Goal: Communication & Community: Answer question/provide support

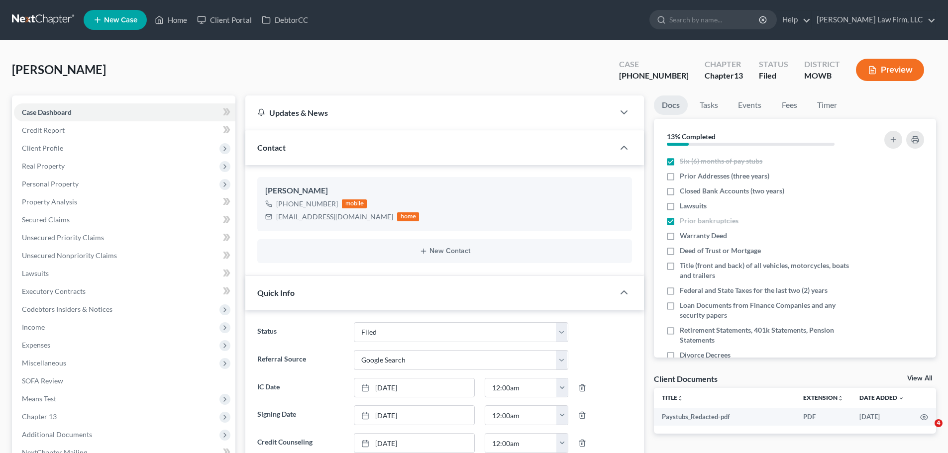
select select "3"
select select "4"
select select "0"
drag, startPoint x: 0, startPoint y: 0, endPoint x: 182, endPoint y: 26, distance: 183.5
click at [182, 26] on link "Home" at bounding box center [171, 20] width 42 height 18
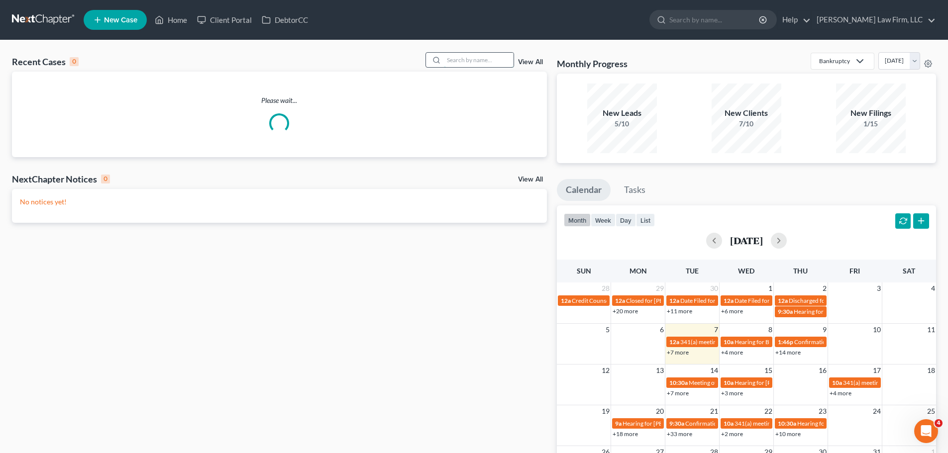
click at [462, 59] on input "search" at bounding box center [479, 60] width 70 height 14
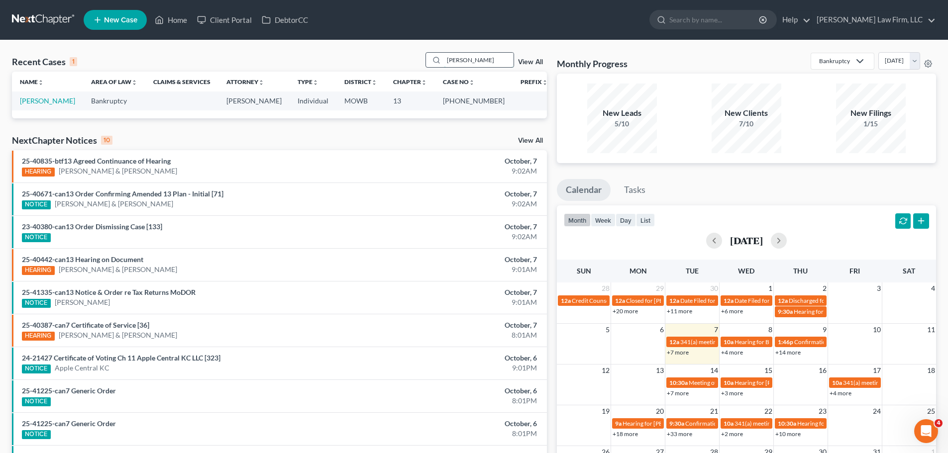
drag, startPoint x: 479, startPoint y: 57, endPoint x: 439, endPoint y: 60, distance: 39.5
click at [439, 60] on div "[PERSON_NAME]" at bounding box center [470, 59] width 89 height 15
type input "crowle"
click at [55, 95] on td "[PERSON_NAME]" at bounding box center [47, 101] width 71 height 18
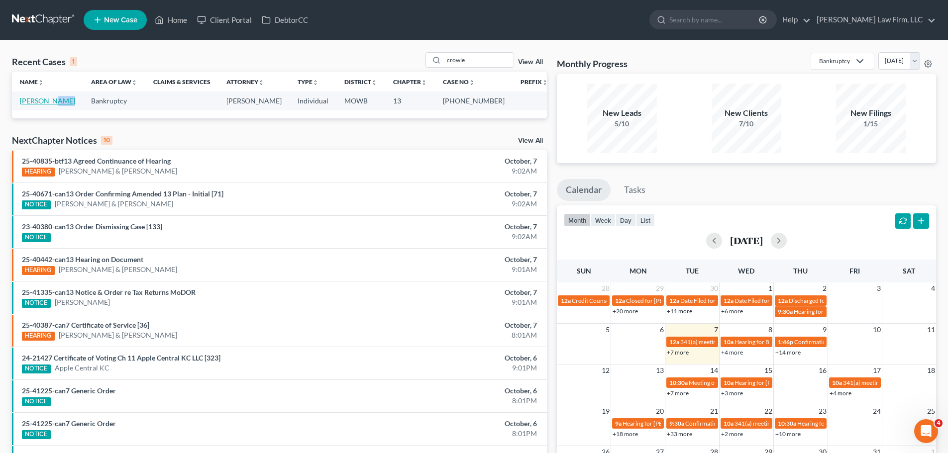
click at [49, 101] on link "[PERSON_NAME]" at bounding box center [47, 101] width 55 height 8
select select "0"
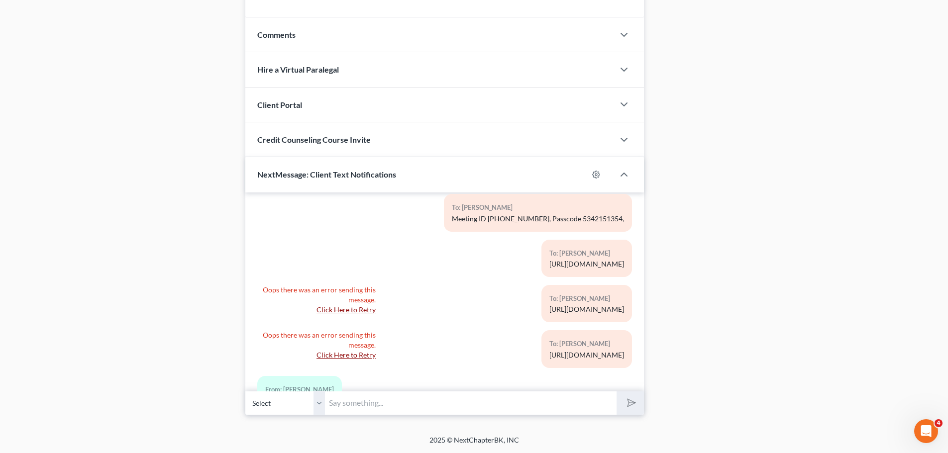
scroll to position [525, 0]
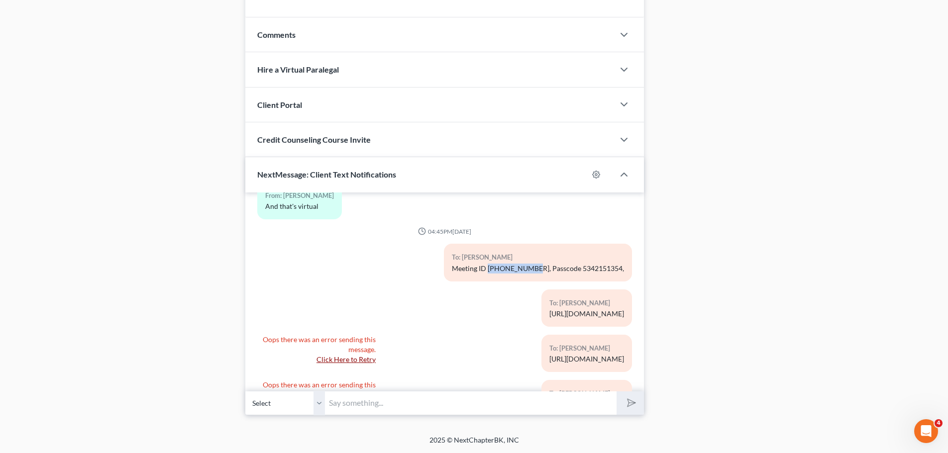
drag, startPoint x: 542, startPoint y: 268, endPoint x: 500, endPoint y: 268, distance: 42.3
click at [500, 268] on div "Meeting ID [PHONE_NUMBER], Passcode 5342151354," at bounding box center [538, 269] width 172 height 10
copy div "[PHONE_NUMBER]"
drag, startPoint x: 435, startPoint y: 402, endPoint x: 446, endPoint y: 402, distance: 10.9
click at [435, 402] on input "text" at bounding box center [471, 403] width 292 height 24
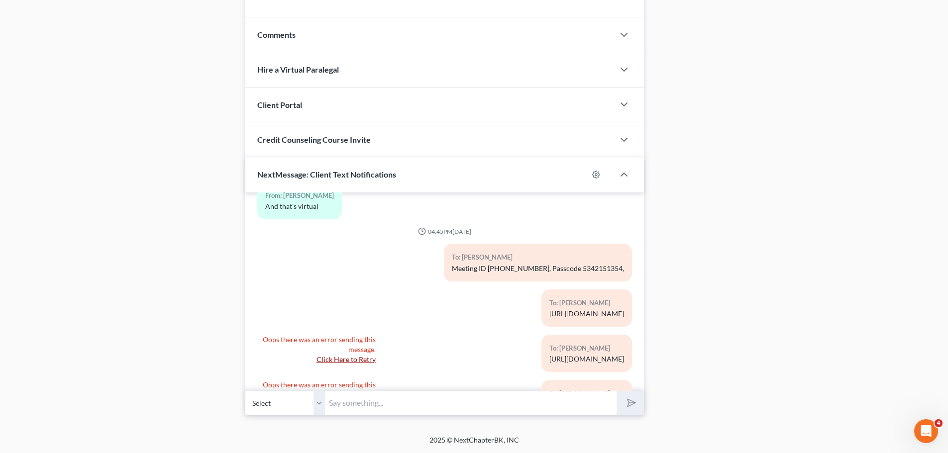
paste input "[PHONE_NUMBER]"
drag, startPoint x: 479, startPoint y: 414, endPoint x: 297, endPoint y: 408, distance: 182.2
click at [297, 408] on div "Select [PHONE_NUMBER] - [PERSON_NAME] [PHONE_NUMBER]" at bounding box center [444, 403] width 399 height 23
type input "Hold on"
click at [617, 392] on button "submit" at bounding box center [630, 403] width 27 height 23
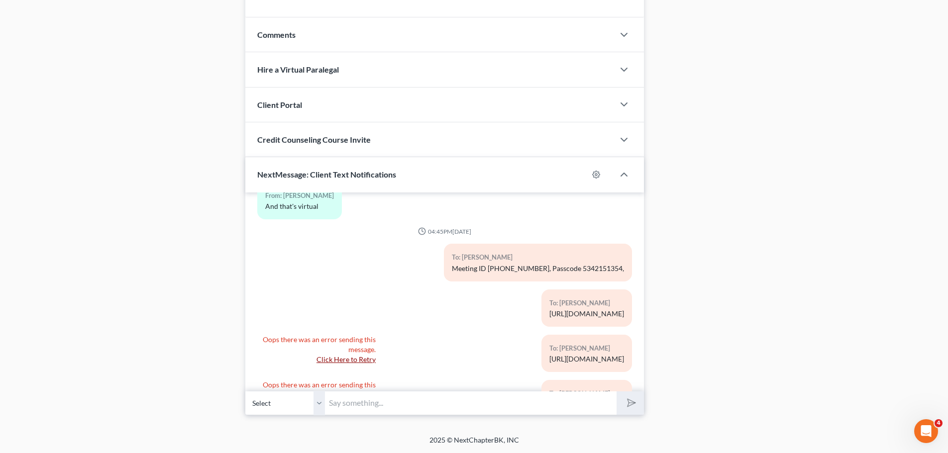
type input "O"
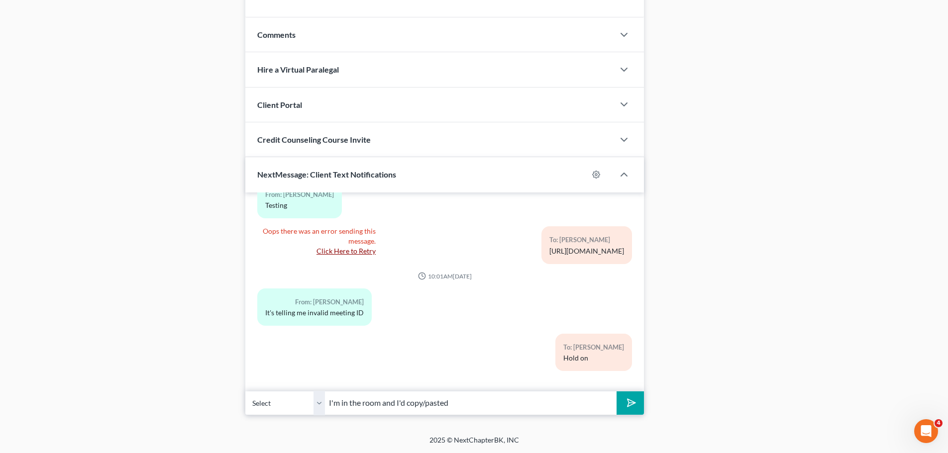
type input "I'm in the room and I'd copy/pasted"
click at [617, 392] on button "submit" at bounding box center [630, 403] width 27 height 23
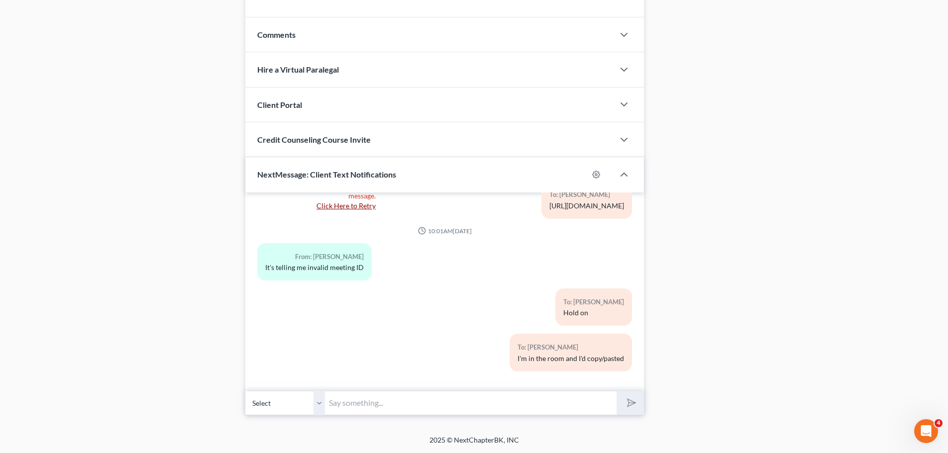
click at [382, 409] on input "text" at bounding box center [471, 403] width 292 height 24
paste input "[PHONE_NUMBER]"
type input "[PHONE_NUMBER]"
click at [636, 402] on button "submit" at bounding box center [630, 403] width 27 height 23
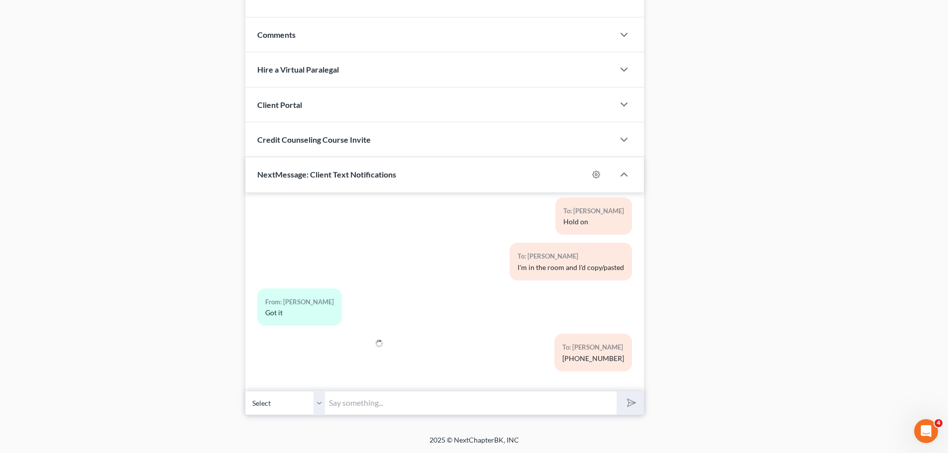
click at [359, 407] on input "text" at bounding box center [471, 403] width 292 height 24
type input "Phew!"
click at [617, 392] on button "submit" at bounding box center [630, 403] width 27 height 23
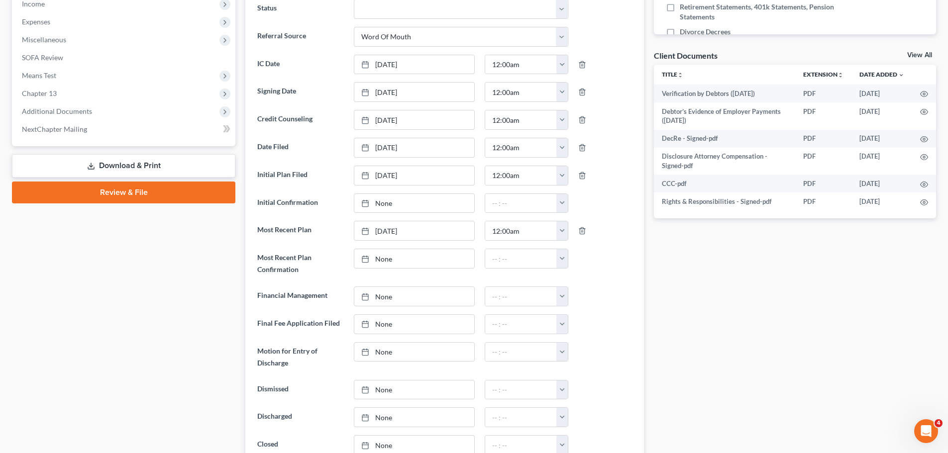
scroll to position [190, 0]
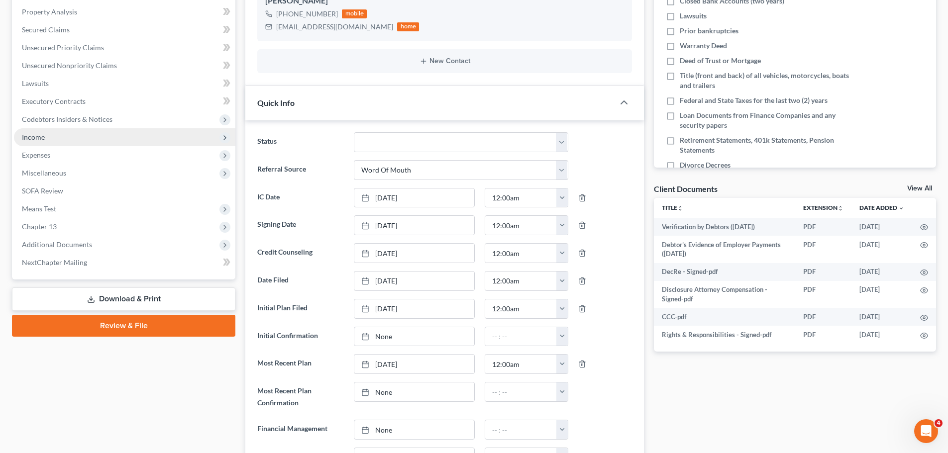
click at [68, 131] on span "Income" at bounding box center [124, 137] width 221 height 18
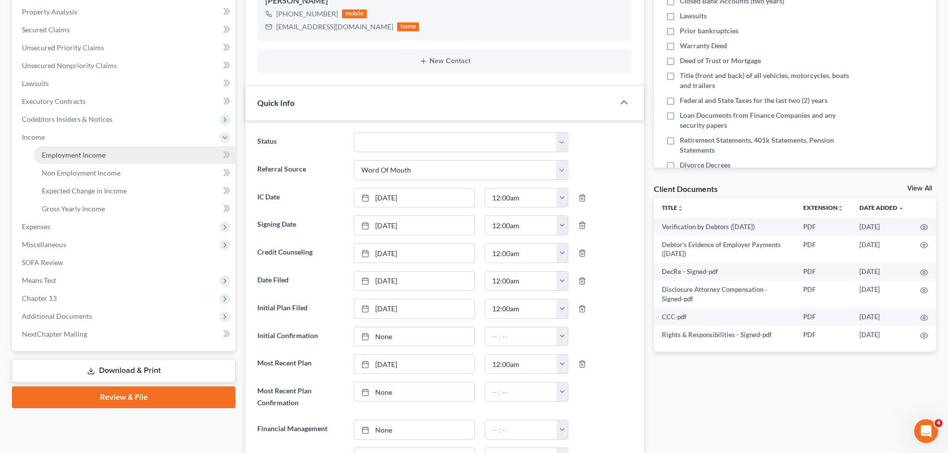
click at [91, 154] on span "Employment Income" at bounding box center [74, 155] width 64 height 8
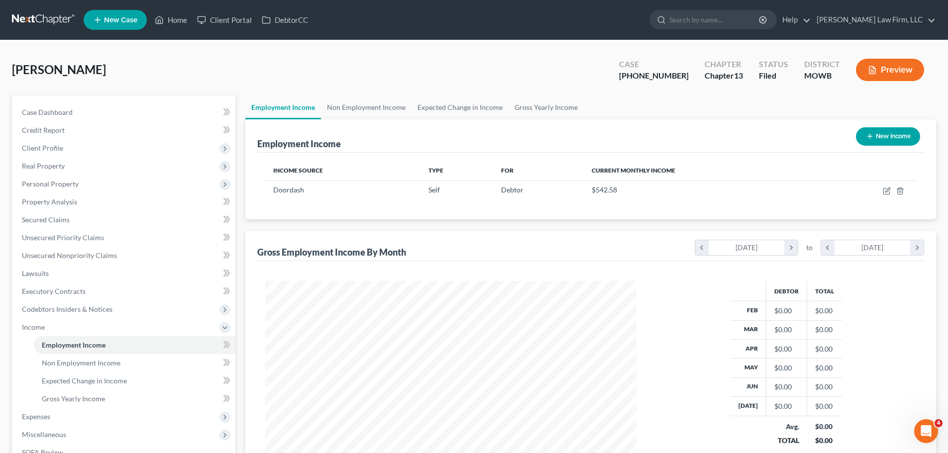
scroll to position [186, 391]
click at [79, 206] on link "Property Analysis" at bounding box center [124, 202] width 221 height 18
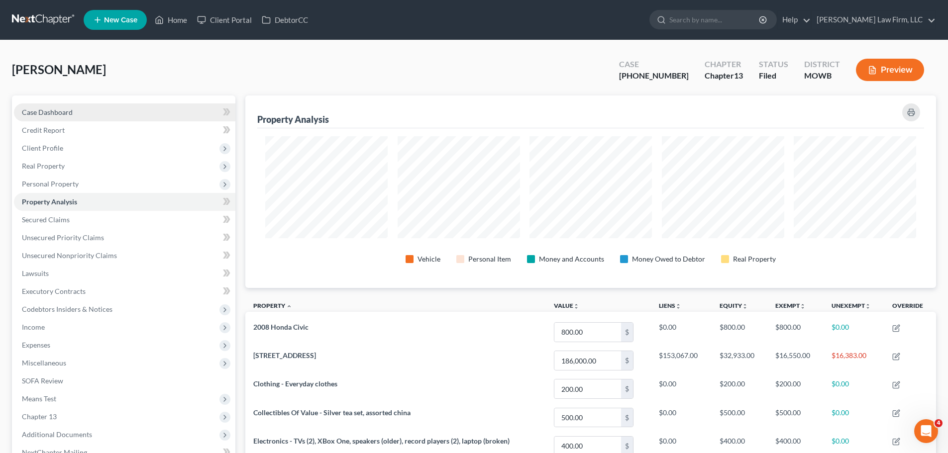
click at [111, 113] on link "Case Dashboard" at bounding box center [124, 113] width 221 height 18
select select "0"
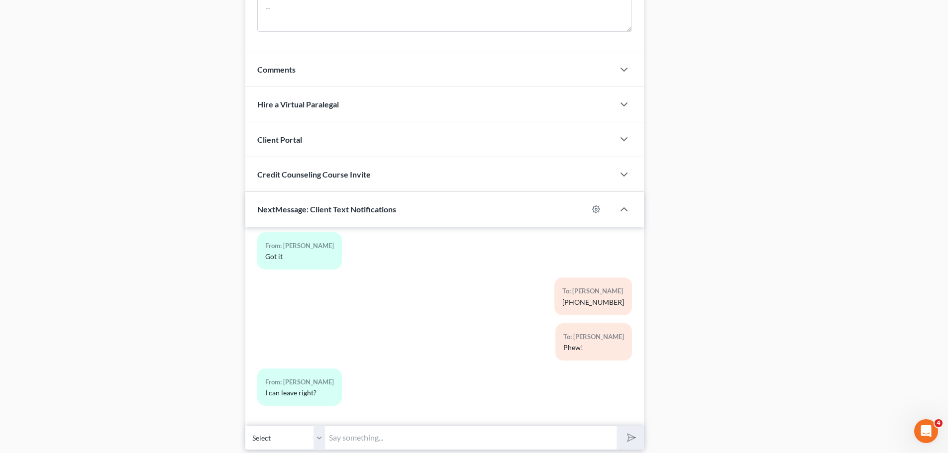
scroll to position [837, 0]
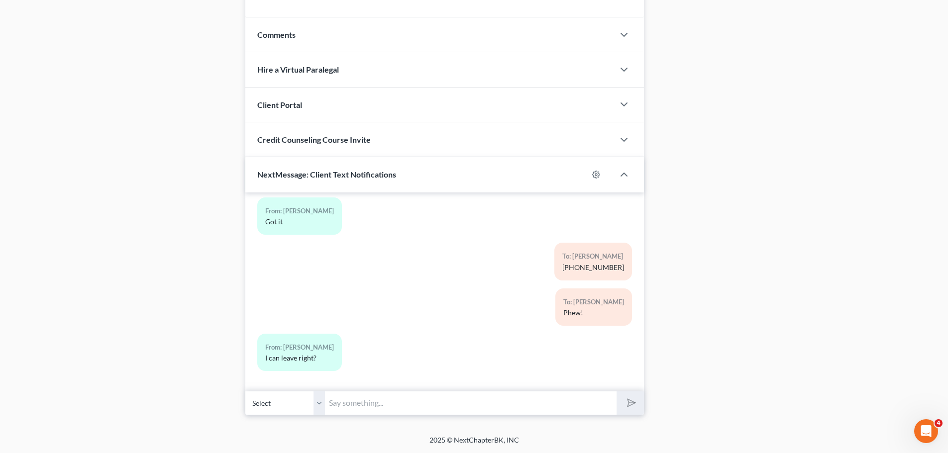
click at [364, 396] on input "text" at bounding box center [471, 403] width 292 height 24
type input "You can!"
click at [617, 392] on button "submit" at bounding box center [630, 403] width 27 height 23
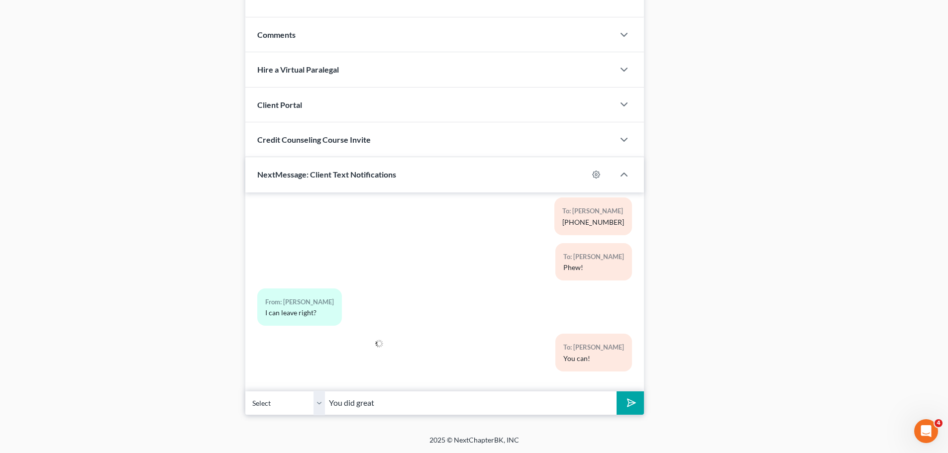
type input "You did great"
click at [617, 392] on button "submit" at bounding box center [630, 403] width 27 height 23
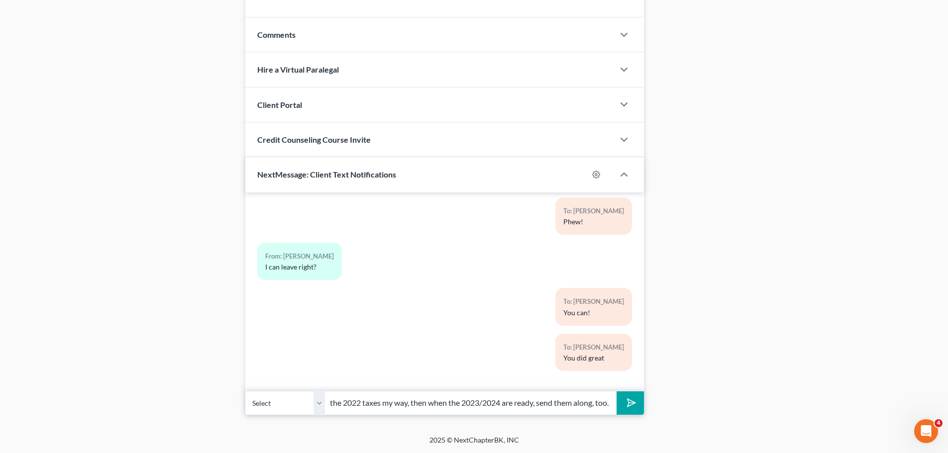
scroll to position [0, 111]
type input "When you can, please forward the 2022 taxes my way, then when the 2023/2024 are…"
click at [617, 392] on button "submit" at bounding box center [630, 403] width 27 height 23
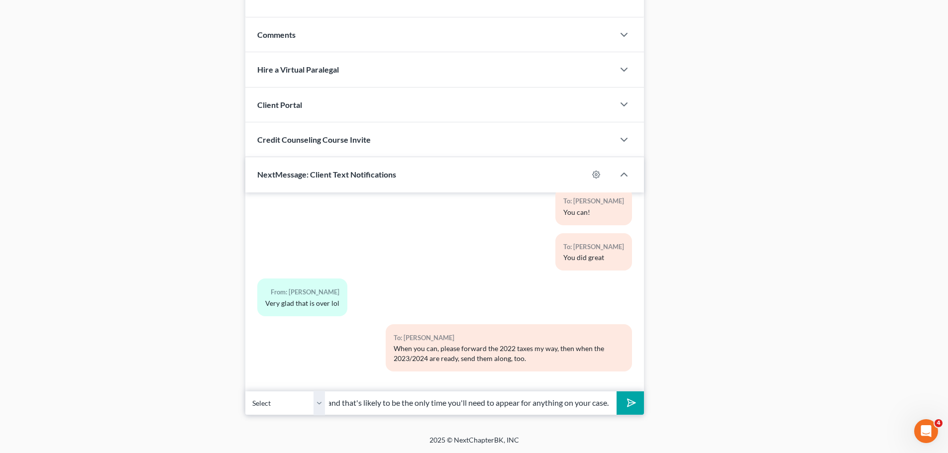
scroll to position [0, 80]
type input "You did great though and that's likely to be the only time you'll need to appea…"
click at [617, 392] on button "submit" at bounding box center [630, 403] width 27 height 23
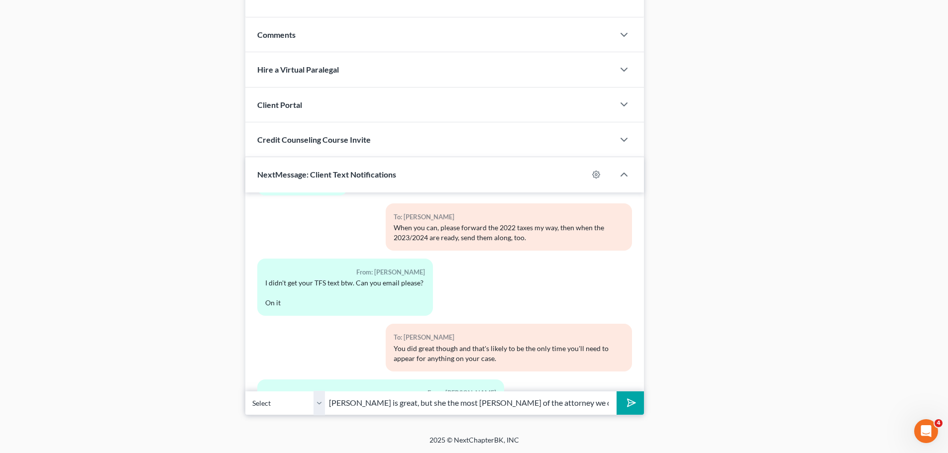
scroll to position [1365, 0]
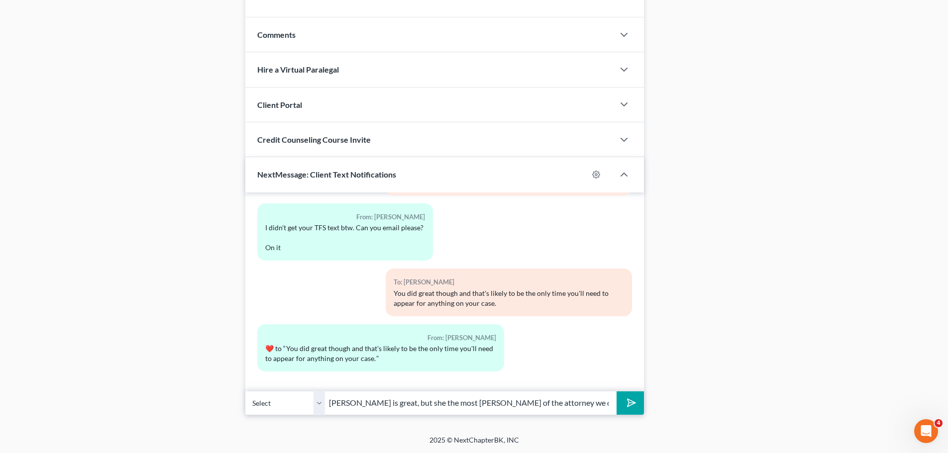
type input "[PERSON_NAME] is great, but she the most [PERSON_NAME] of the attorney we could…"
click at [617, 392] on button "submit" at bounding box center [630, 403] width 27 height 23
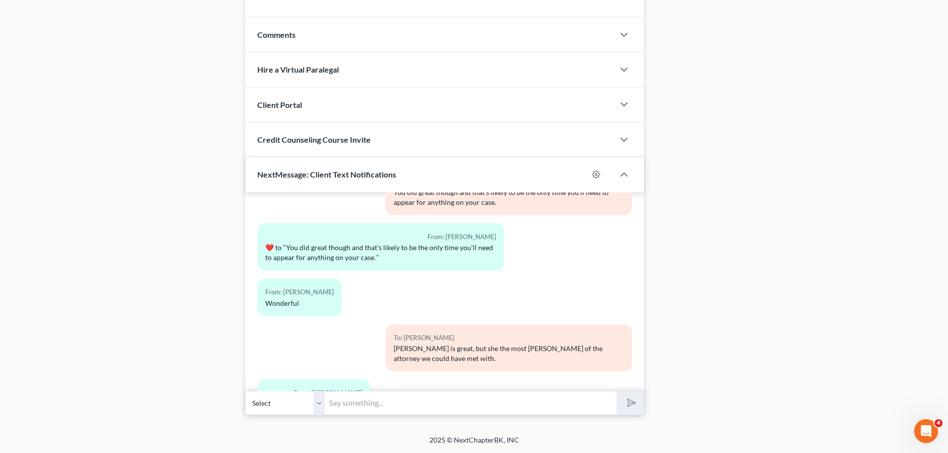
scroll to position [1512, 0]
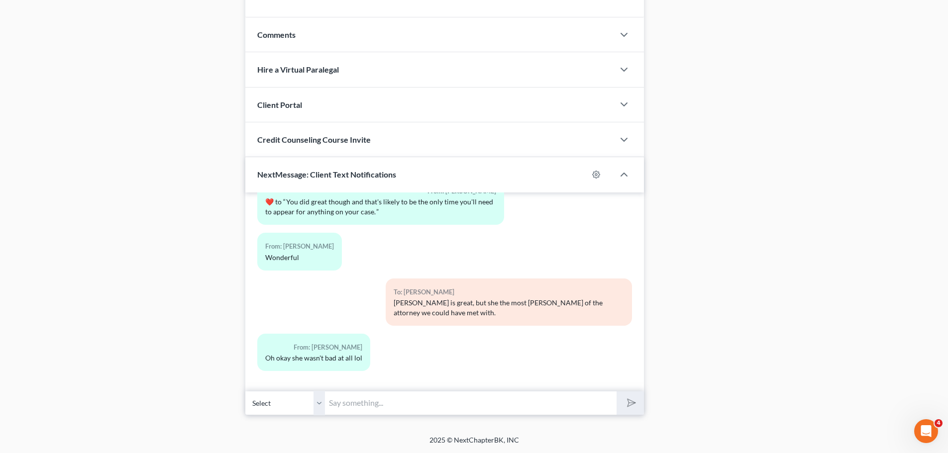
drag, startPoint x: 128, startPoint y: 326, endPoint x: 146, endPoint y: 323, distance: 18.3
click at [405, 400] on input "text" at bounding box center [471, 403] width 292 height 24
drag, startPoint x: 380, startPoint y: 406, endPoint x: 388, endPoint y: 407, distance: 8.0
click at [383, 406] on input "She wasn't" at bounding box center [471, 403] width 292 height 24
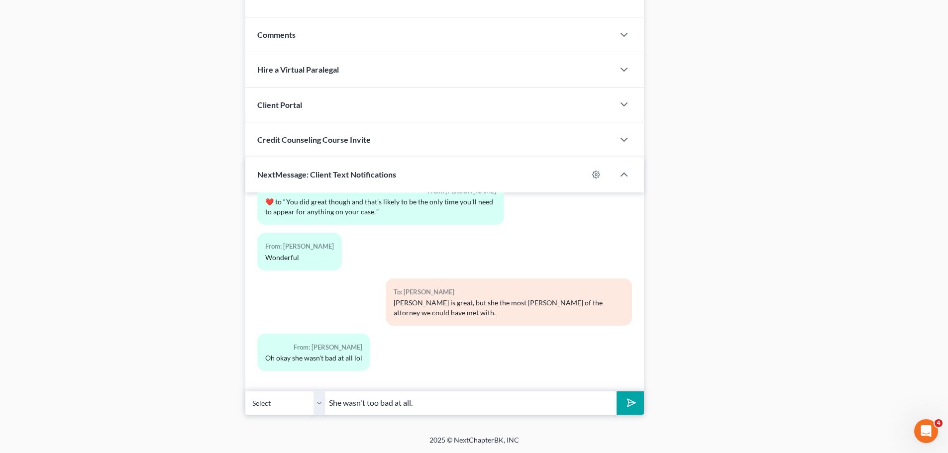
type input "She wasn't too bad at all."
click at [617, 392] on button "submit" at bounding box center [630, 403] width 27 height 23
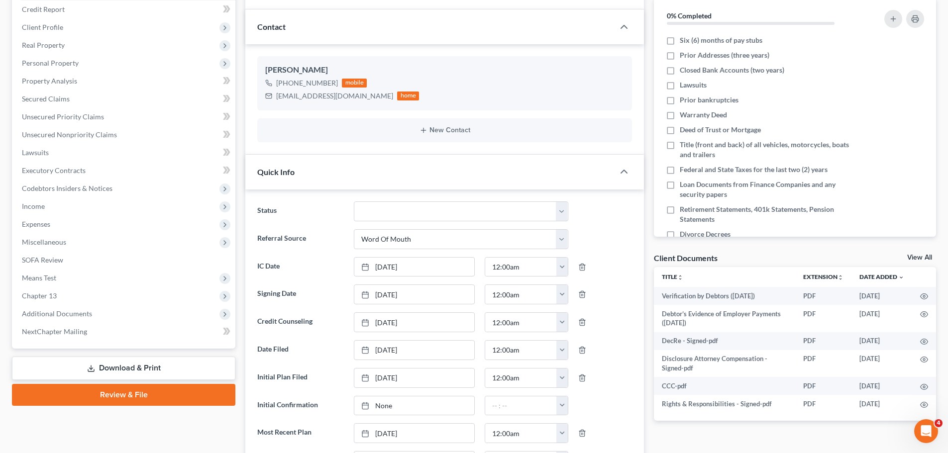
scroll to position [0, 0]
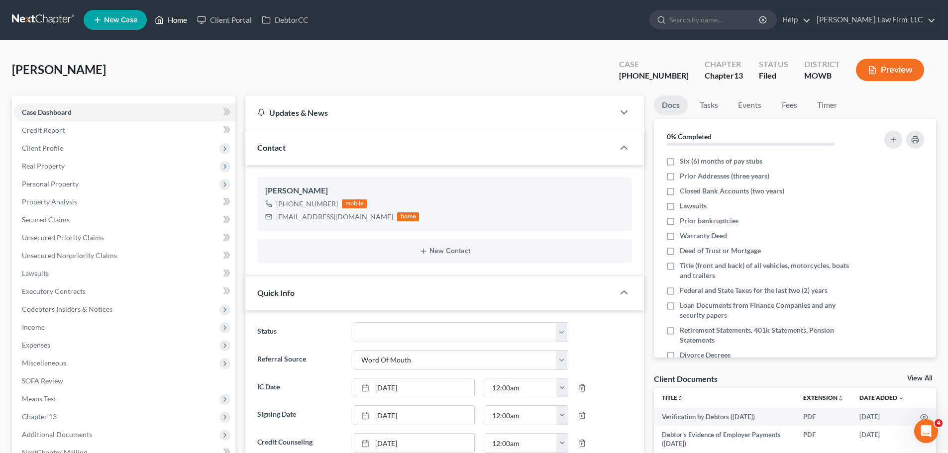
click at [169, 16] on link "Home" at bounding box center [171, 20] width 42 height 18
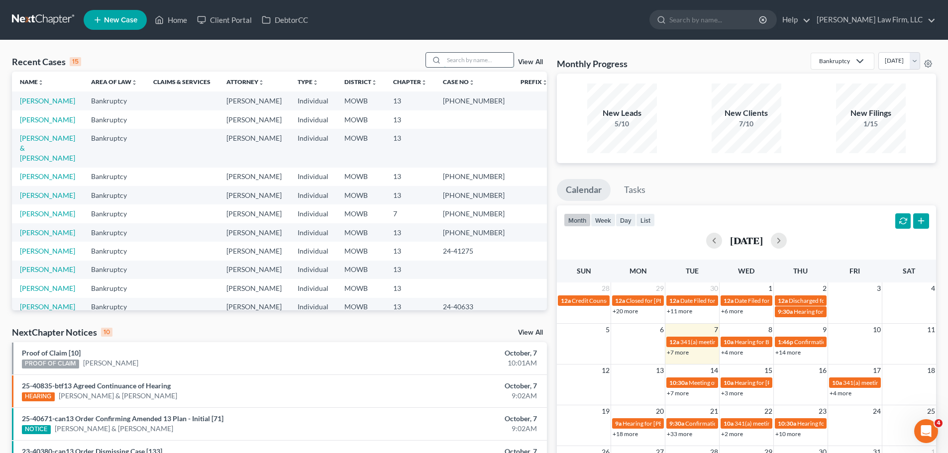
click at [470, 58] on input "search" at bounding box center [479, 60] width 70 height 14
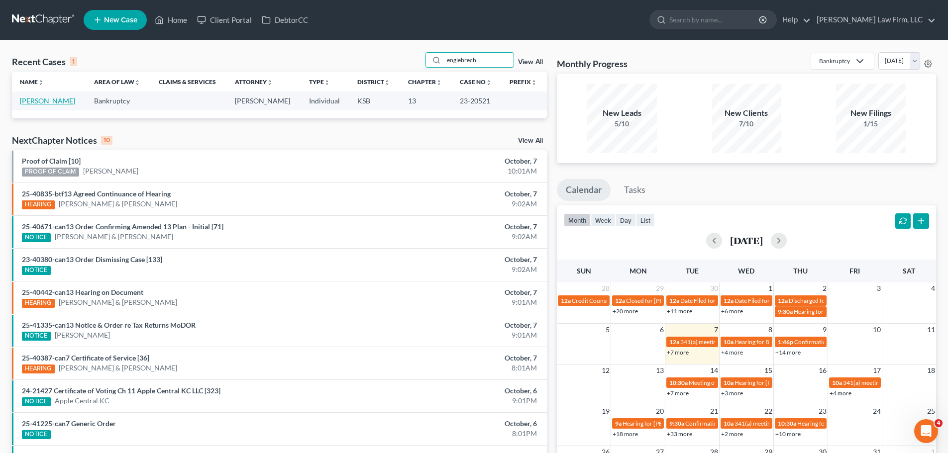
type input "englebrech"
click at [72, 104] on link "[PERSON_NAME]" at bounding box center [47, 101] width 55 height 8
select select "4"
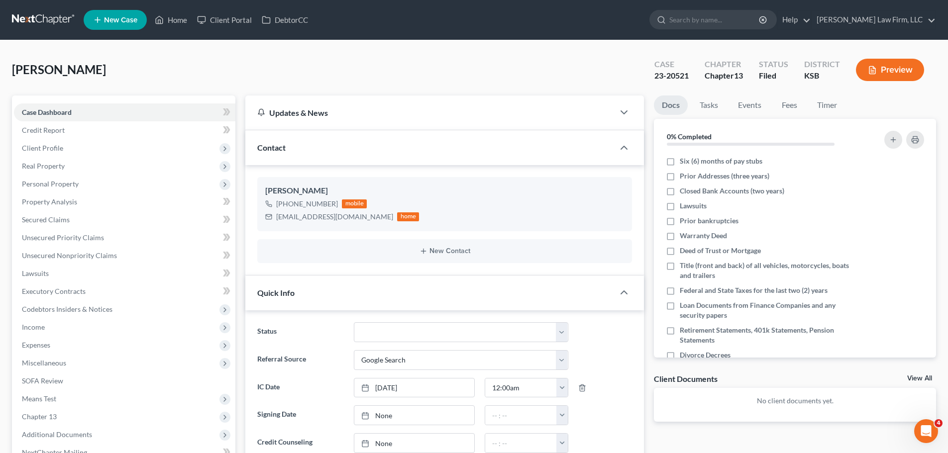
click at [453, 62] on div "[PERSON_NAME] Upgraded Case 23-20521 Chapter Chapter 13 Status Filed District […" at bounding box center [474, 73] width 924 height 43
click at [172, 17] on link "Home" at bounding box center [171, 20] width 42 height 18
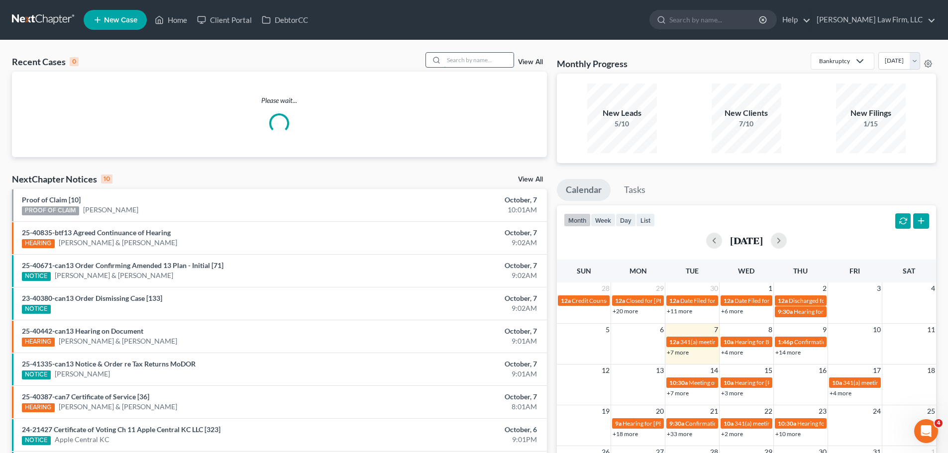
click at [464, 57] on input "search" at bounding box center [479, 60] width 70 height 14
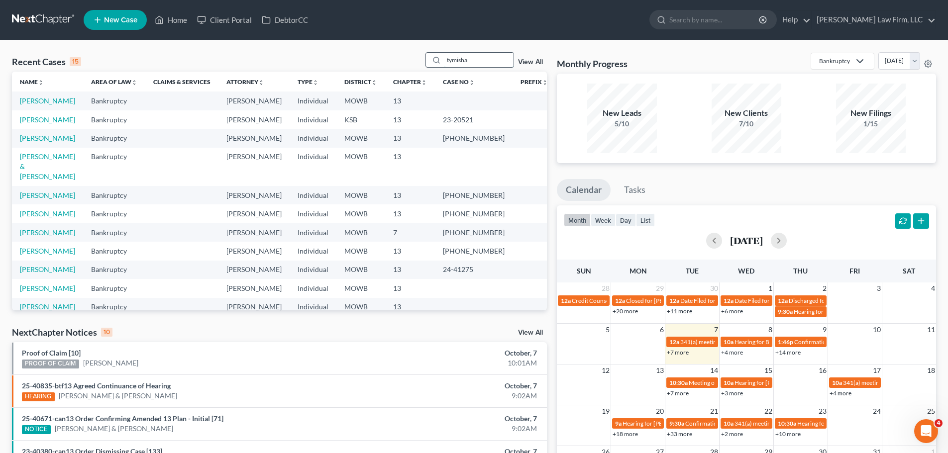
type input "tymisha"
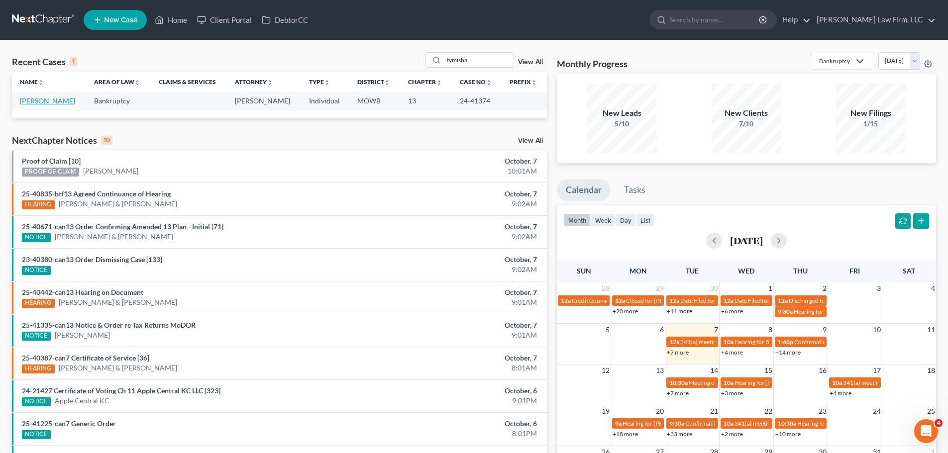
click at [35, 103] on link "[PERSON_NAME]" at bounding box center [47, 101] width 55 height 8
select select "6"
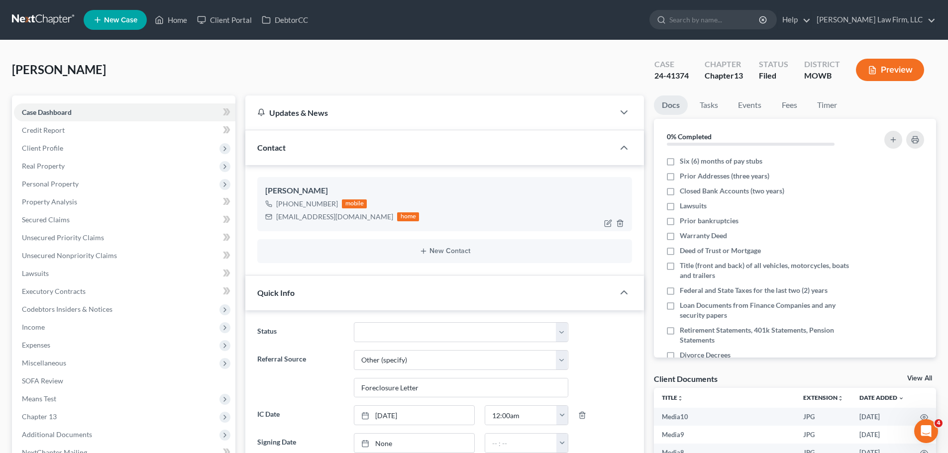
scroll to position [9913, 0]
drag, startPoint x: 336, startPoint y: 204, endPoint x: 286, endPoint y: 207, distance: 50.3
click at [286, 207] on div "[PHONE_NUMBER] mobile" at bounding box center [342, 204] width 154 height 13
copy div "[PHONE_NUMBER]"
drag, startPoint x: 175, startPoint y: 20, endPoint x: 215, endPoint y: 2, distance: 43.5
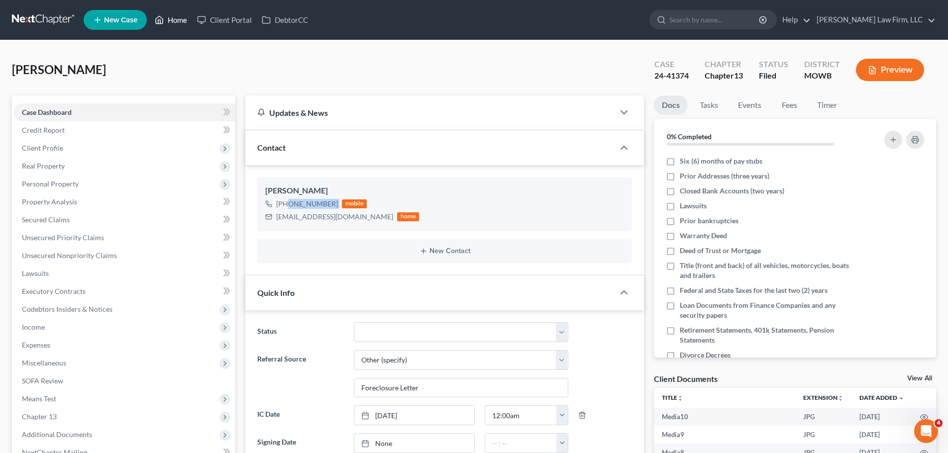
click at [175, 20] on link "Home" at bounding box center [171, 20] width 42 height 18
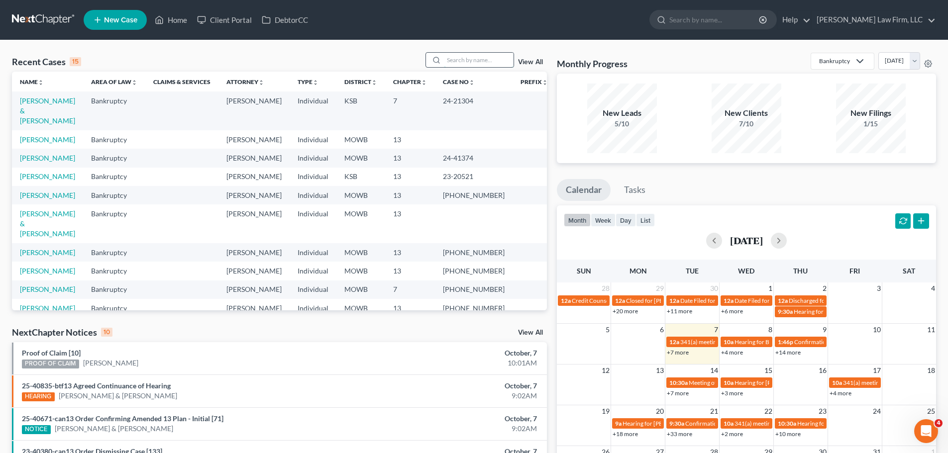
click at [484, 64] on input "search" at bounding box center [479, 60] width 70 height 14
type input "[PERSON_NAME]"
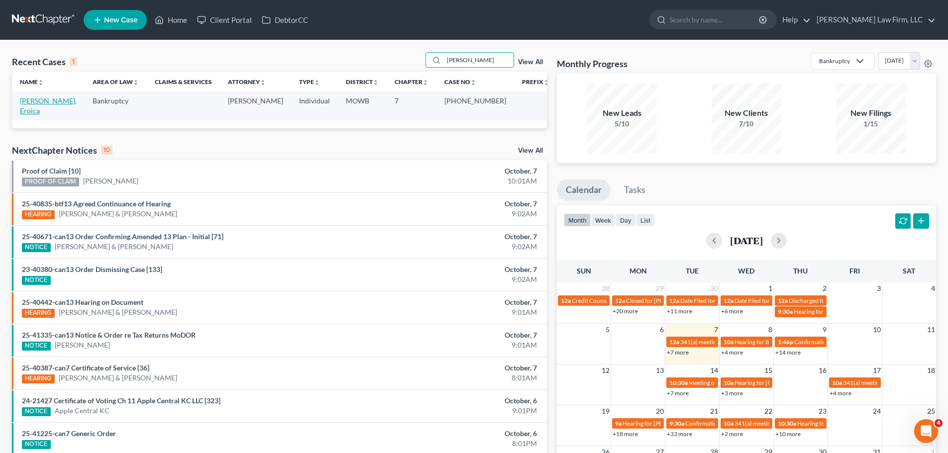
click at [54, 102] on link "[PERSON_NAME], Eroica" at bounding box center [48, 106] width 57 height 18
select select "4"
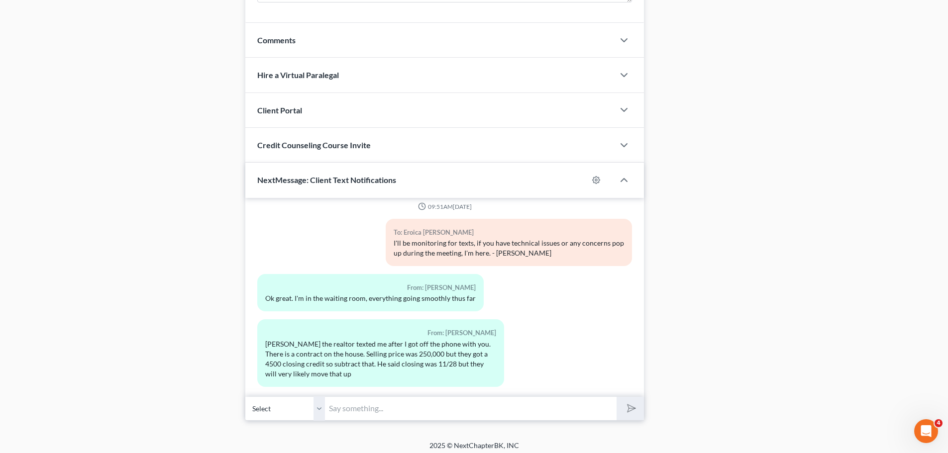
scroll to position [837, 0]
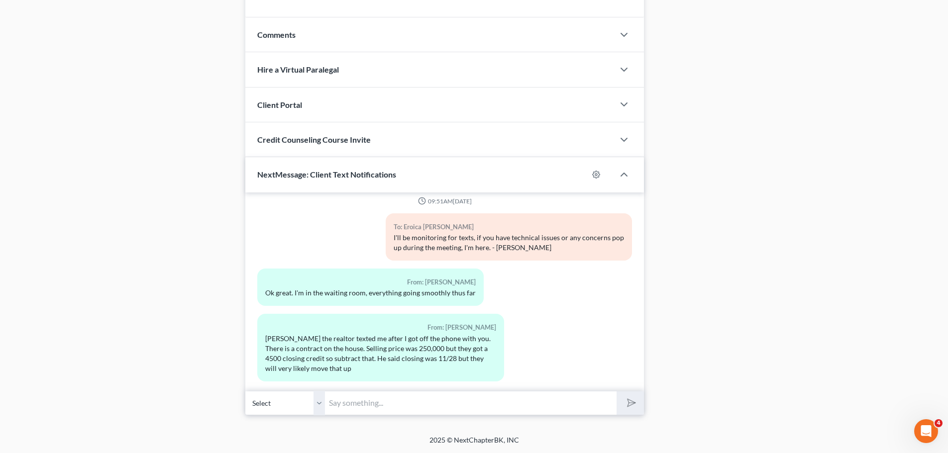
click at [366, 413] on input "text" at bounding box center [471, 403] width 292 height 24
click at [322, 403] on select "Select [PHONE_NUMBER] - [PERSON_NAME]" at bounding box center [285, 403] width 80 height 24
click at [360, 405] on input "text" at bounding box center [471, 403] width 292 height 24
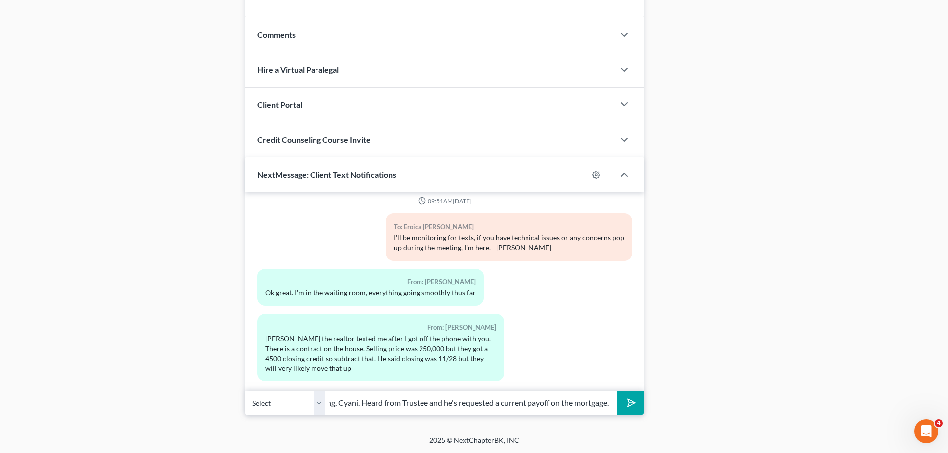
scroll to position [0, 48]
type input "Good morning, Cyani. Heard from Trustee and he's requested a current payoff on …"
click at [617, 392] on button "submit" at bounding box center [630, 403] width 27 height 23
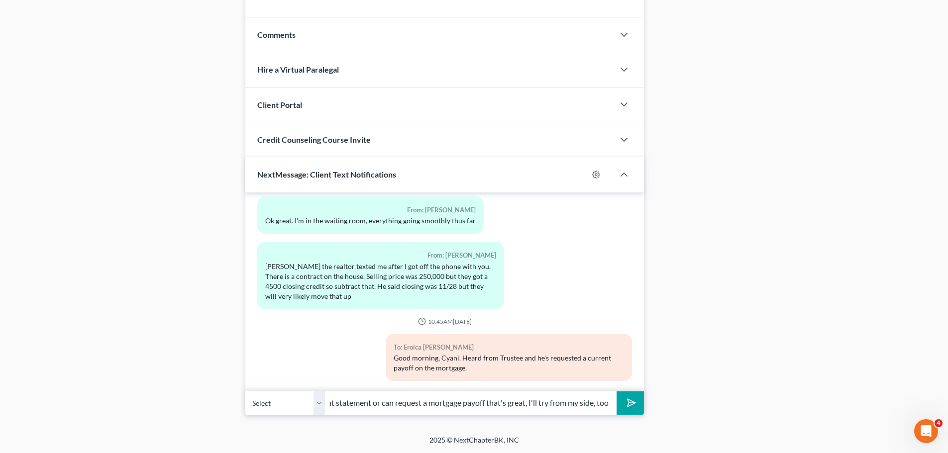
scroll to position [0, 68]
type input "If you have a recent statement or can request a mortgage payoff that's great, I…"
click at [617, 392] on button "submit" at bounding box center [630, 403] width 27 height 23
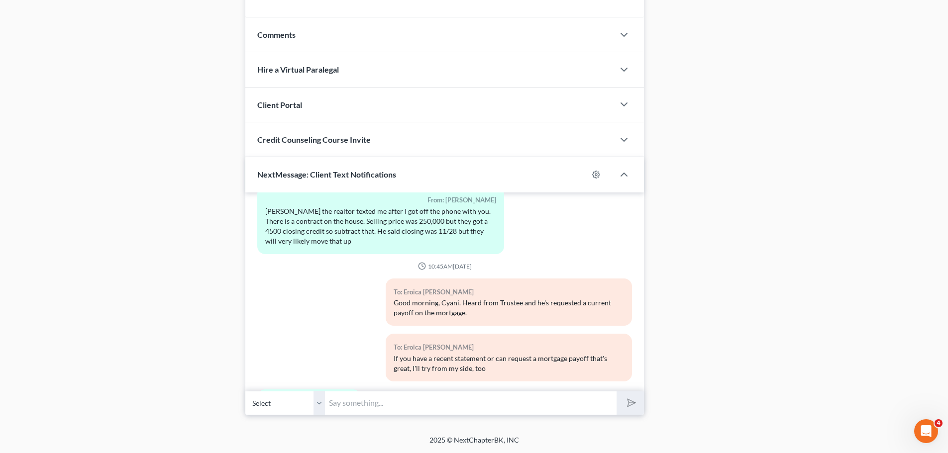
scroll to position [907, 0]
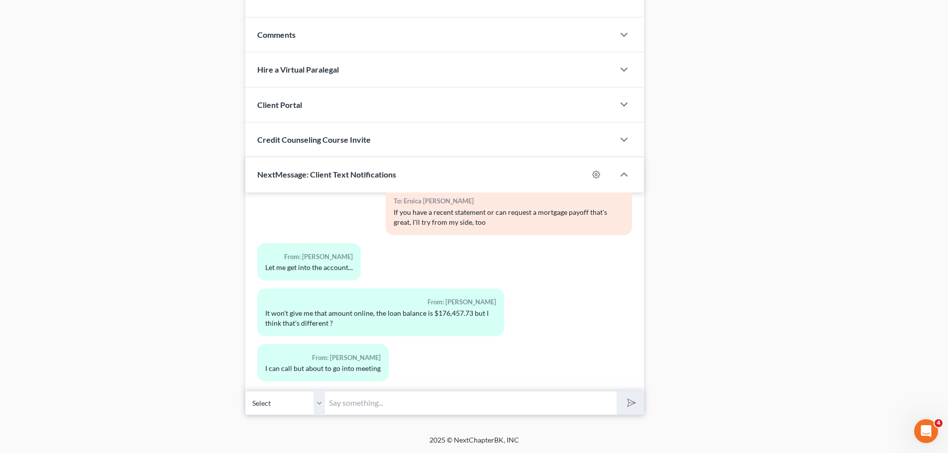
click at [396, 399] on input "text" at bounding box center [471, 403] width 292 height 24
click at [461, 397] on input "text" at bounding box center [471, 403] width 292 height 24
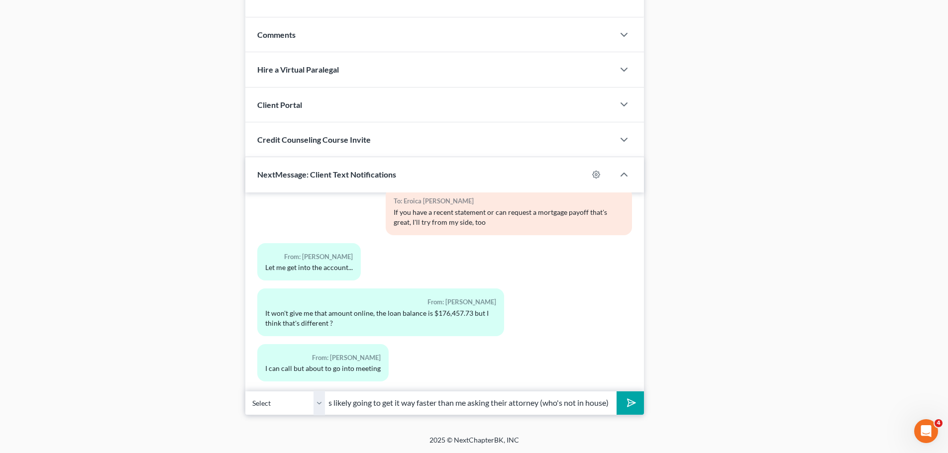
scroll to position [0, 226]
type input "If you can call after the meeting, please do and report back. That's likely goi…"
click at [617, 392] on button "submit" at bounding box center [630, 403] width 27 height 23
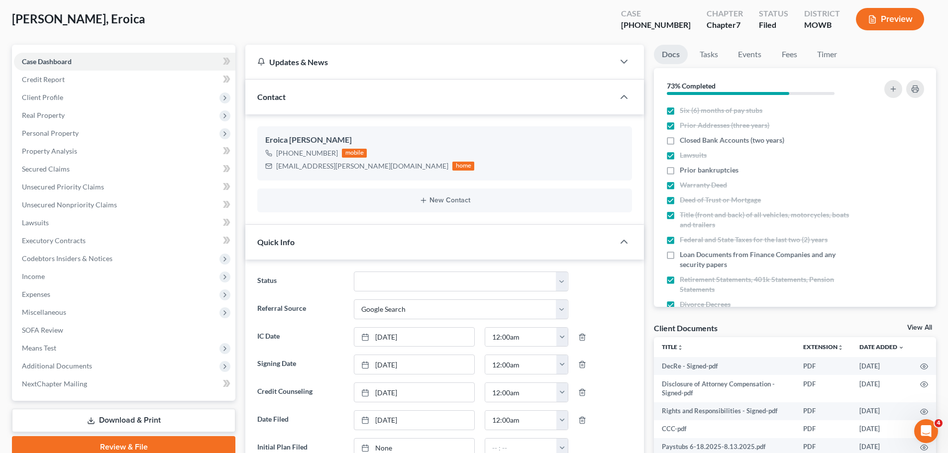
scroll to position [0, 0]
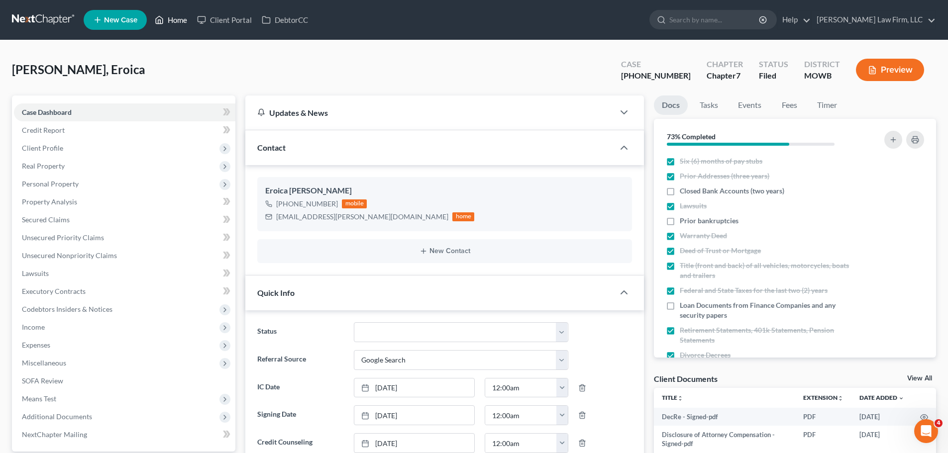
click at [174, 14] on link "Home" at bounding box center [171, 20] width 42 height 18
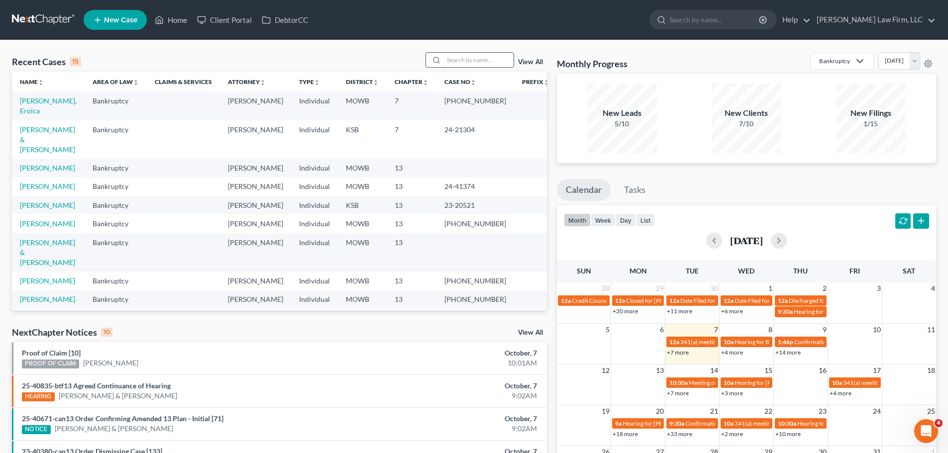
click at [482, 55] on input "search" at bounding box center [479, 60] width 70 height 14
type input "[PERSON_NAME]"
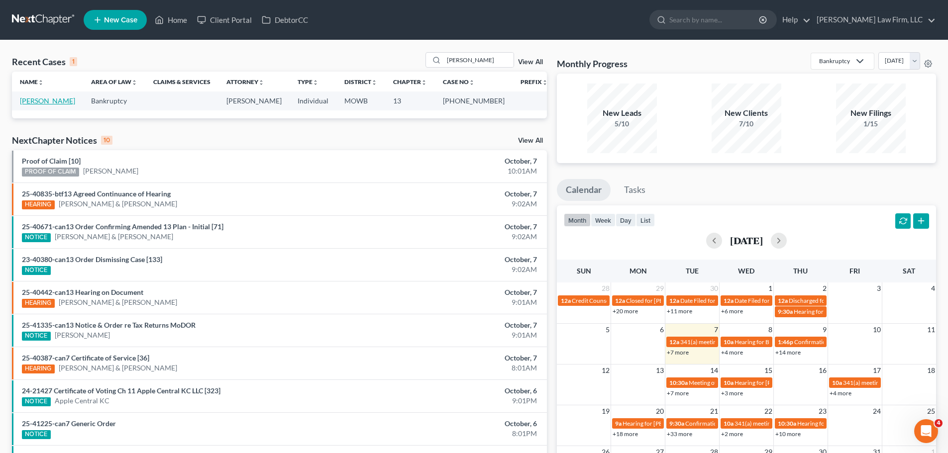
click at [51, 102] on link "[PERSON_NAME]" at bounding box center [47, 101] width 55 height 8
select select "4"
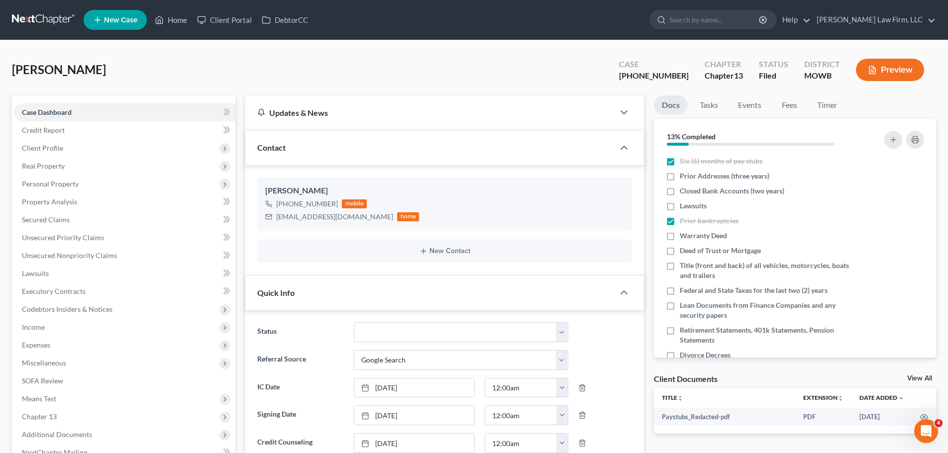
scroll to position [527, 0]
click at [159, 28] on link "Home" at bounding box center [171, 20] width 42 height 18
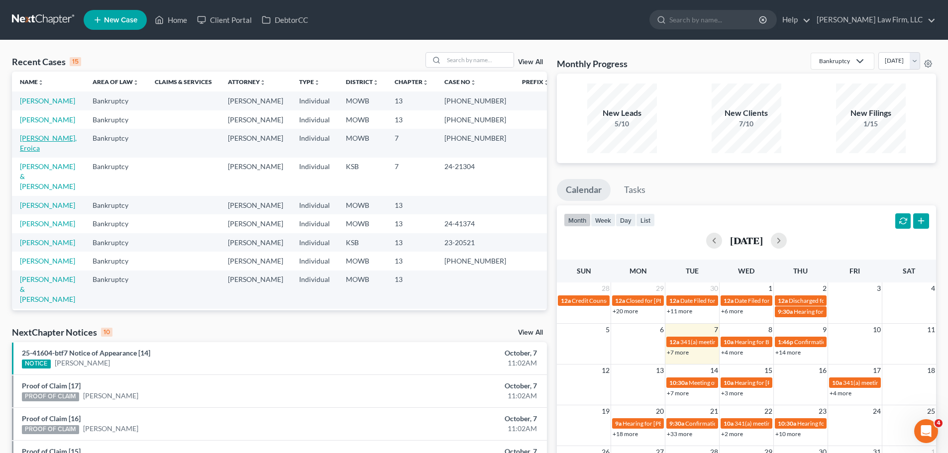
click at [62, 152] on link "[PERSON_NAME], Eroica" at bounding box center [48, 143] width 57 height 18
select select "3"
select select "4"
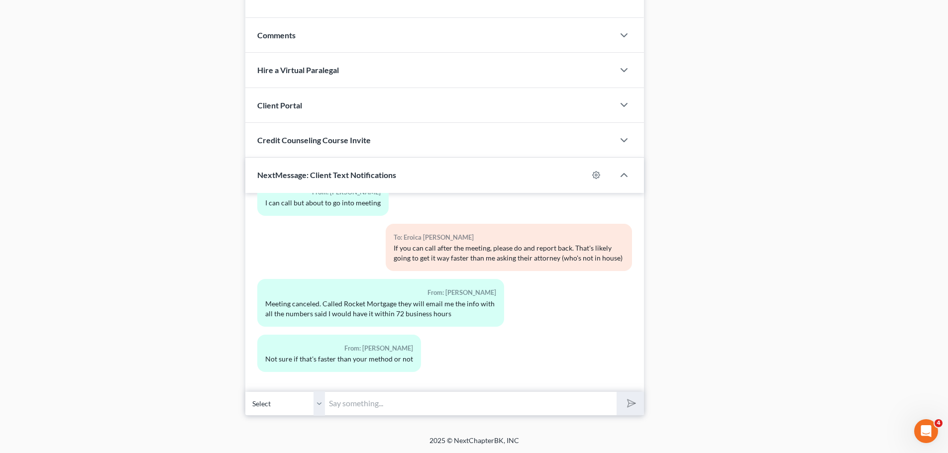
scroll to position [837, 0]
click at [357, 389] on div "01:33PM[DATE] To: [PERSON_NAME] [PERSON_NAME], with [PERSON_NAME] Law - any ide…" at bounding box center [444, 292] width 399 height 199
click at [359, 403] on input "text" at bounding box center [471, 403] width 292 height 24
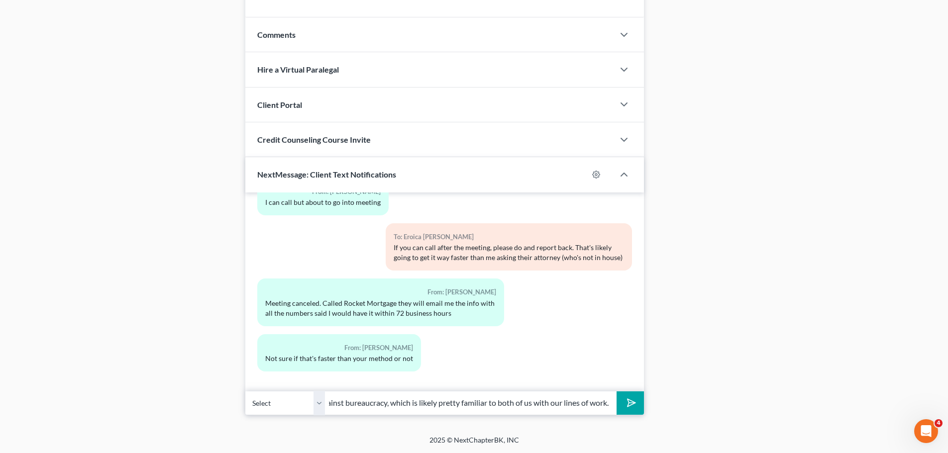
scroll to position [0, 236]
type input "True, we will both try our available methods then. A bit of a race against bure…"
click at [617, 392] on button "submit" at bounding box center [630, 403] width 27 height 23
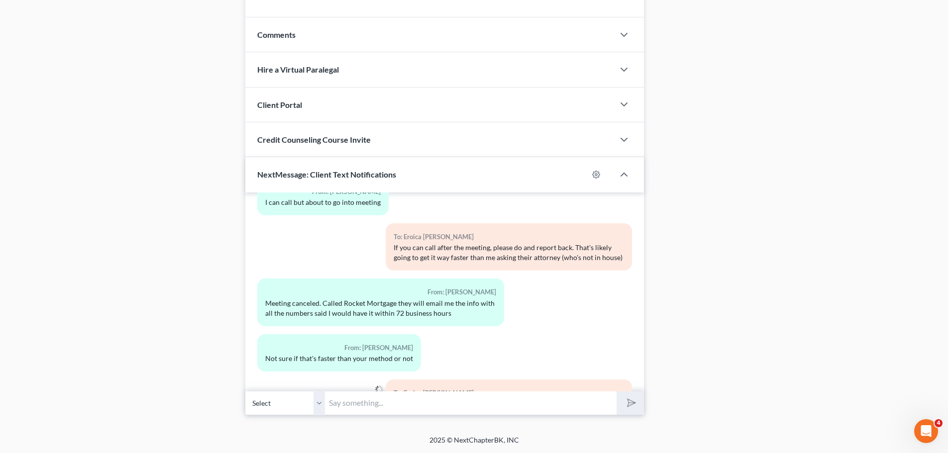
scroll to position [1139, 0]
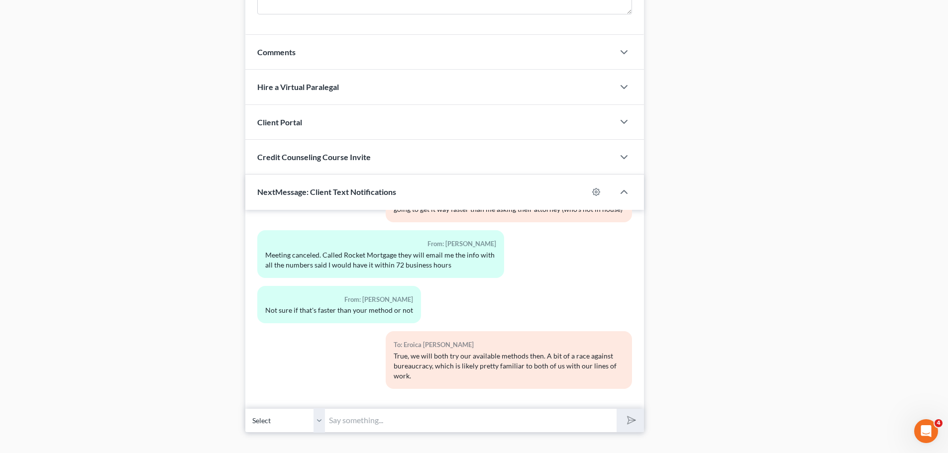
scroll to position [837, 0]
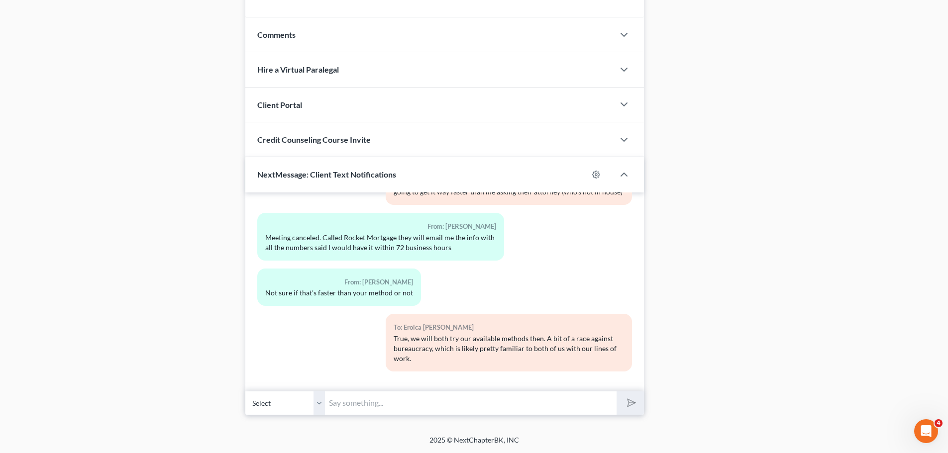
click at [386, 401] on input "text" at bounding box center [471, 403] width 292 height 24
type input "Their attorney has been emailed, we'll see what shakes loose."
click at [617, 392] on button "submit" at bounding box center [630, 403] width 27 height 23
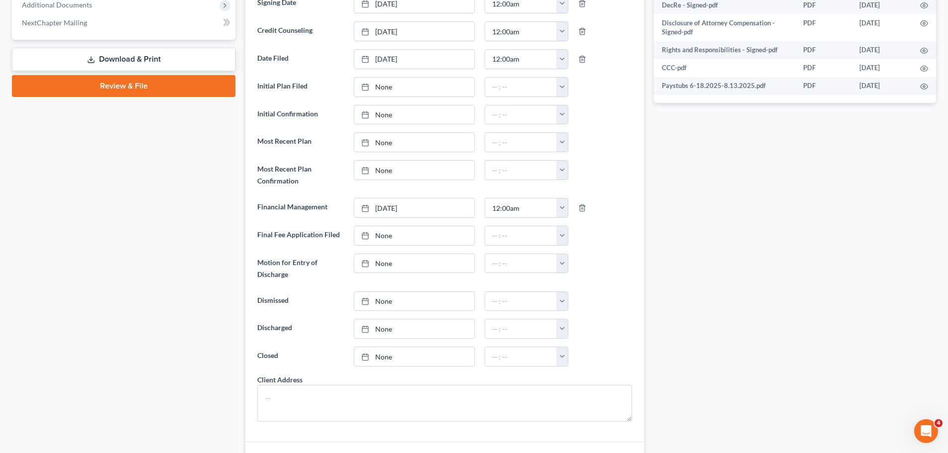
scroll to position [0, 0]
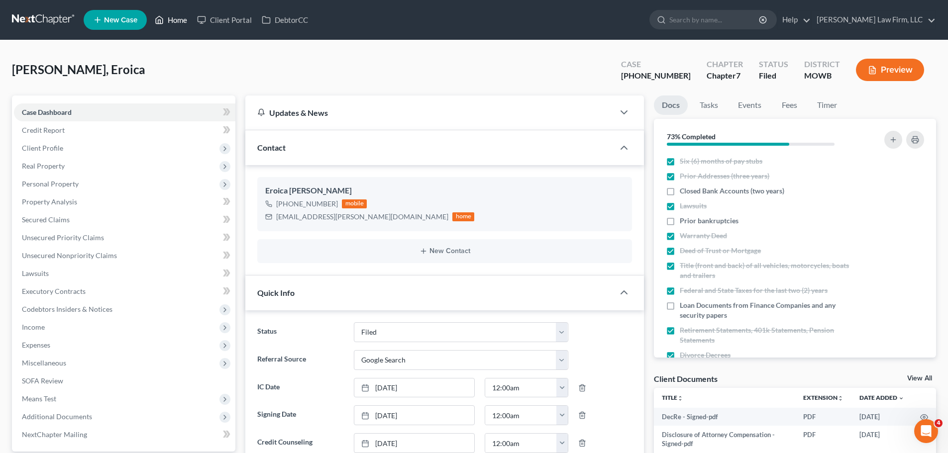
click at [159, 19] on icon at bounding box center [159, 20] width 9 height 12
